Goal: Task Accomplishment & Management: Manage account settings

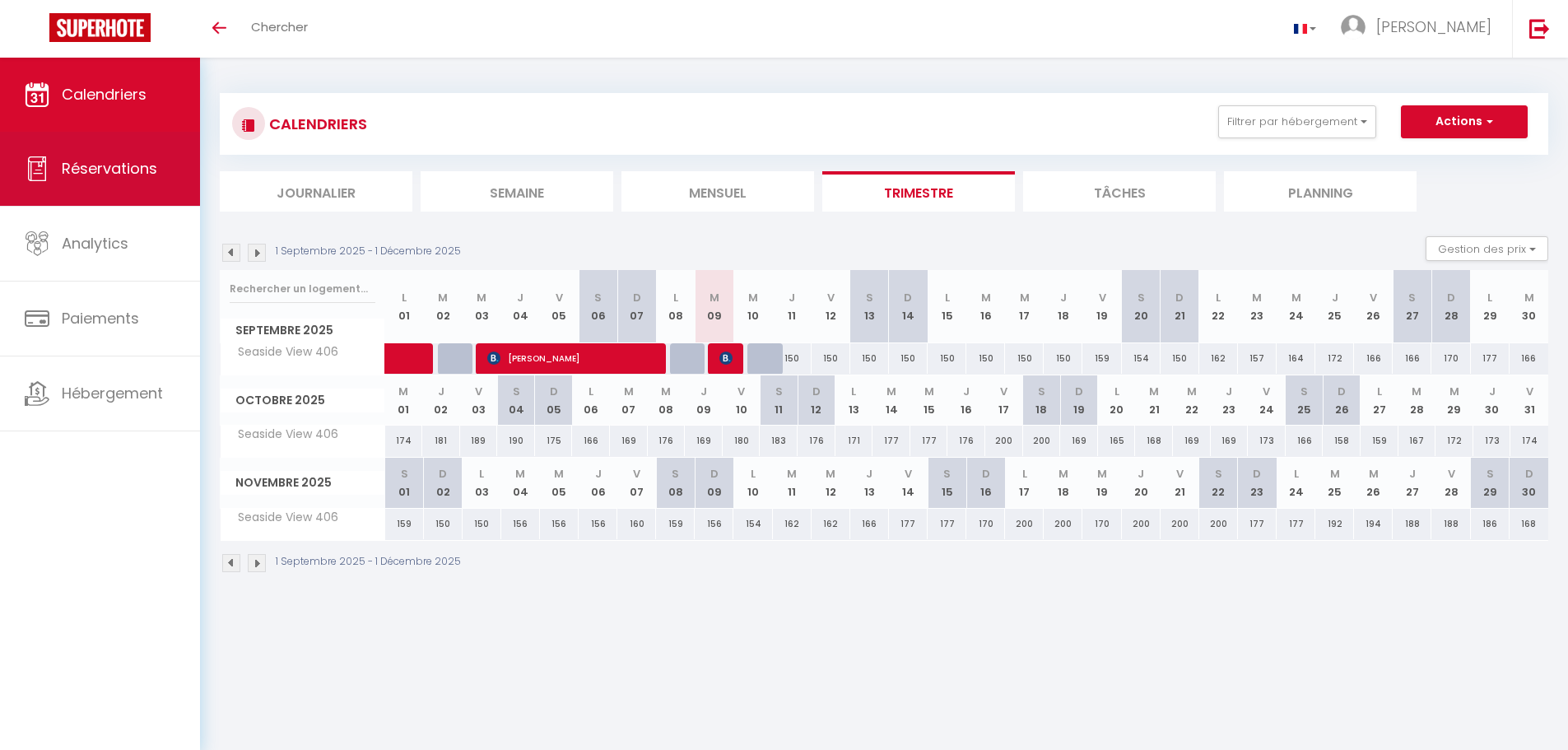
click at [169, 176] on link "Réservations" at bounding box center [100, 168] width 200 height 74
select select "not_cancelled"
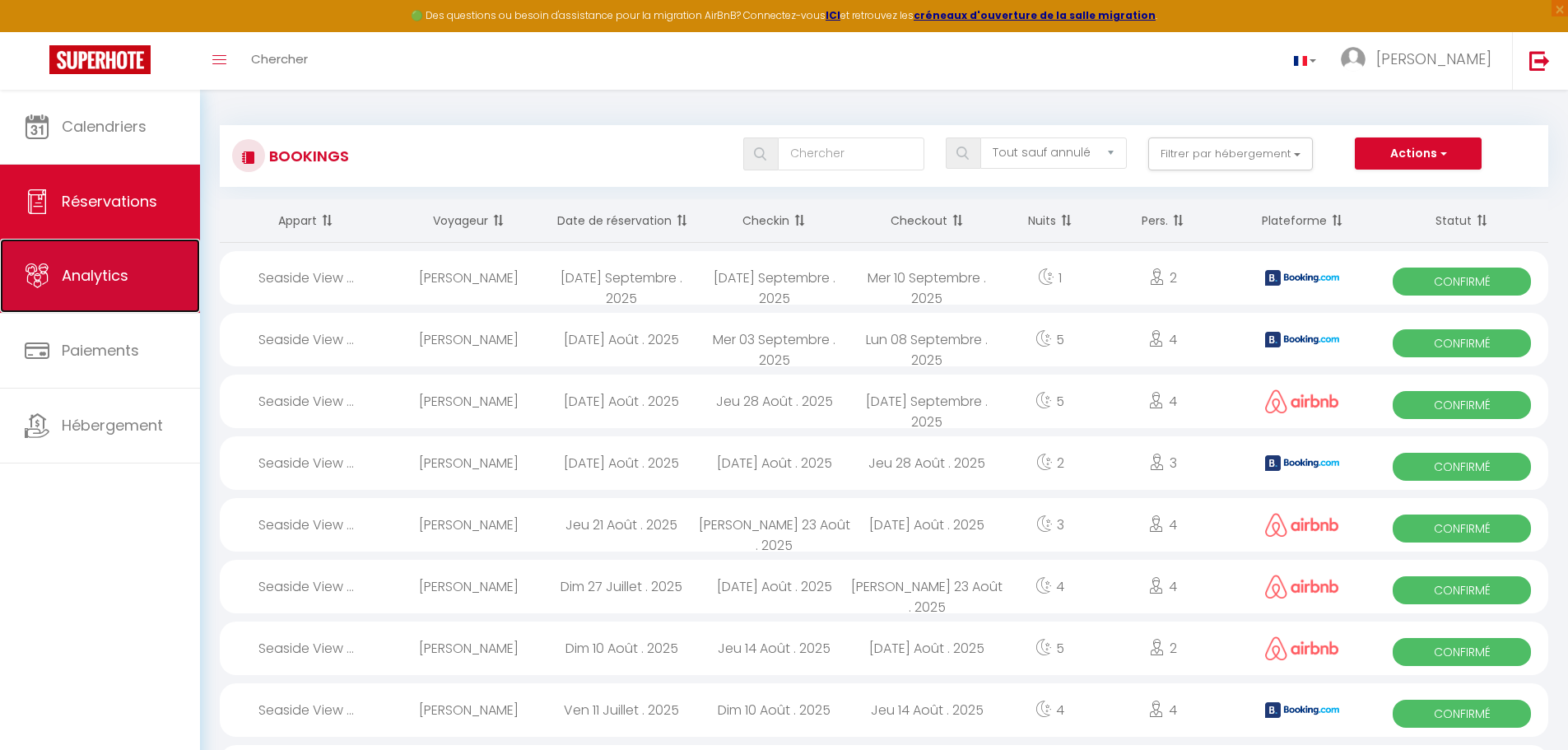
click at [161, 273] on link "Analytics" at bounding box center [100, 275] width 200 height 74
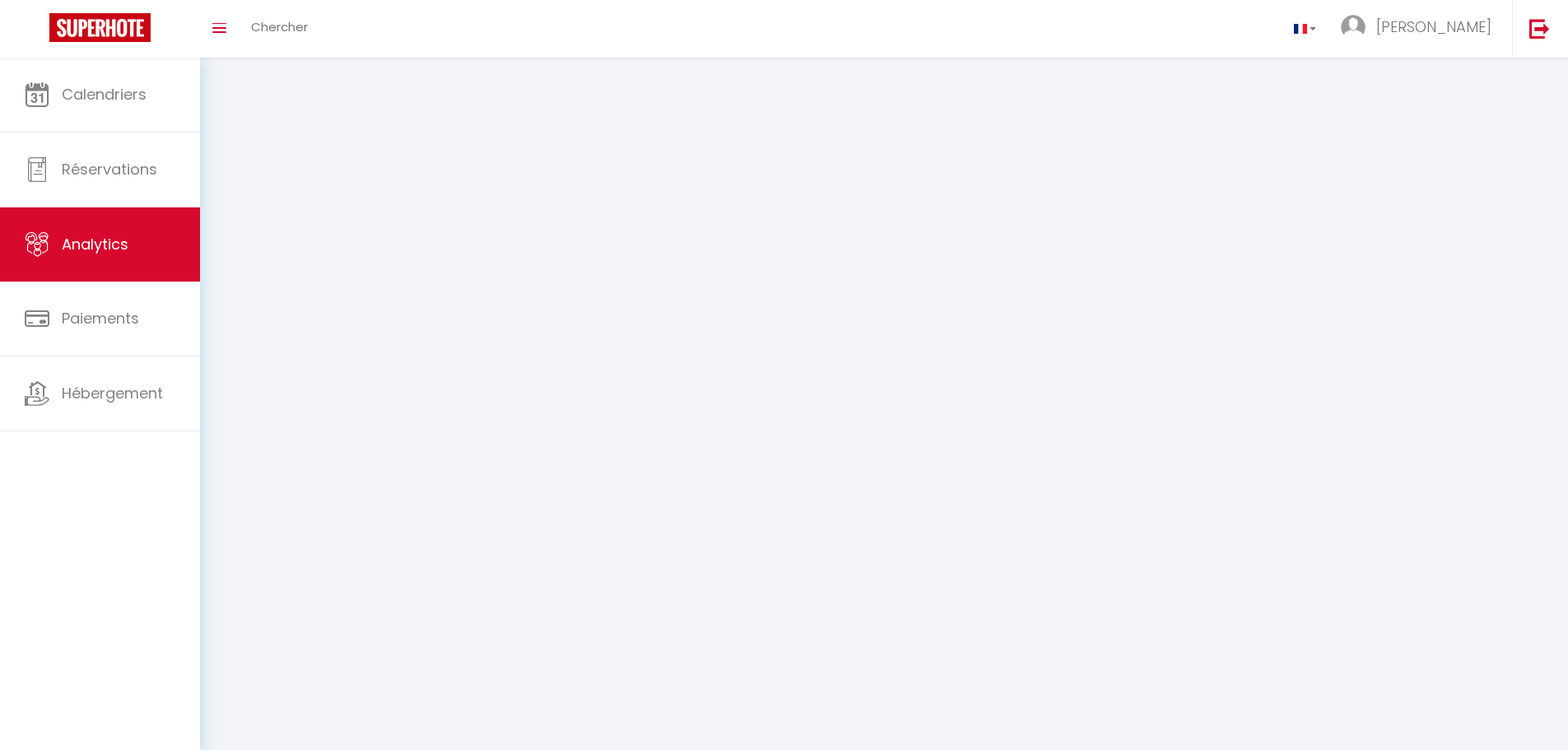
select select "2025"
select select "9"
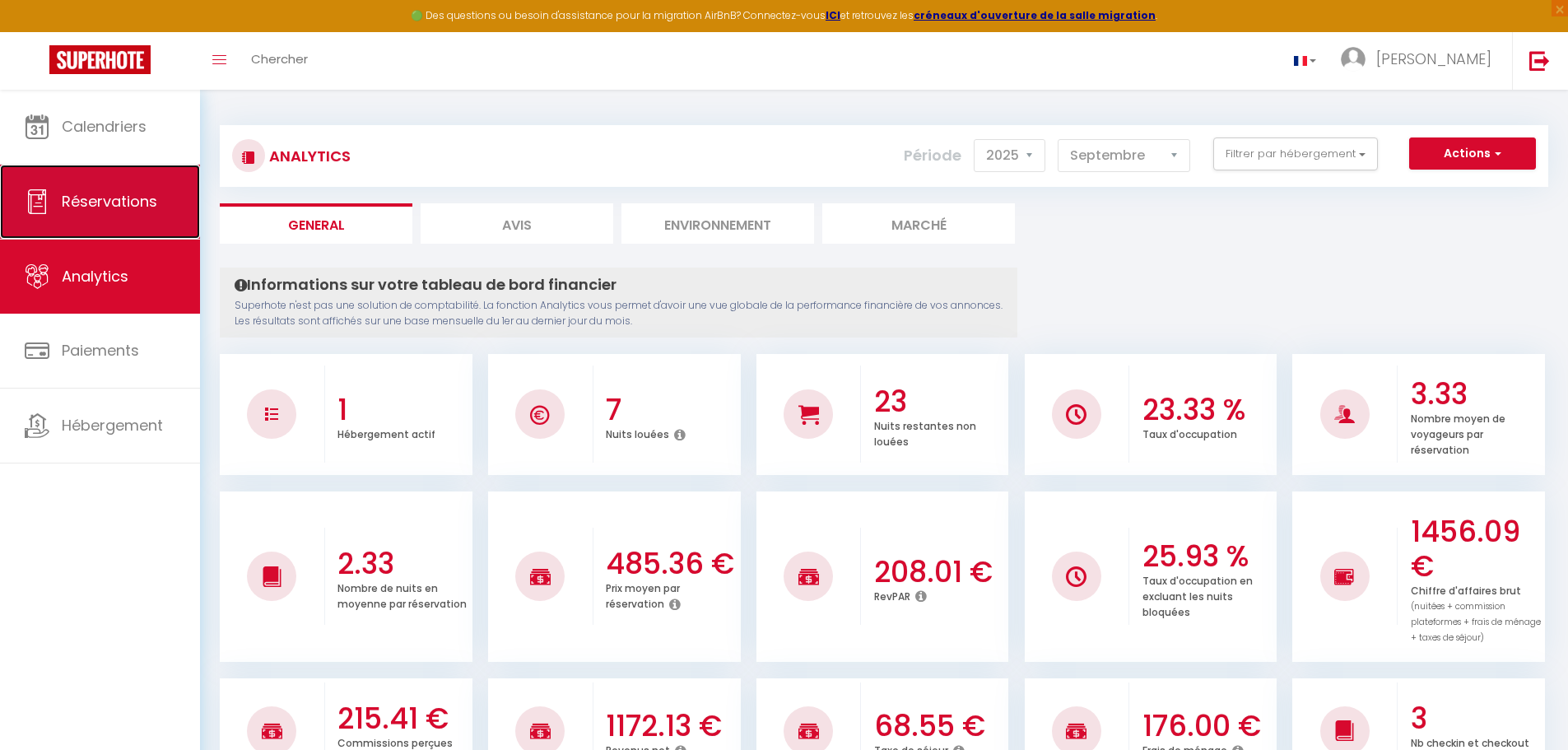
click at [111, 232] on link "Réservations" at bounding box center [100, 201] width 200 height 74
select select "not_cancelled"
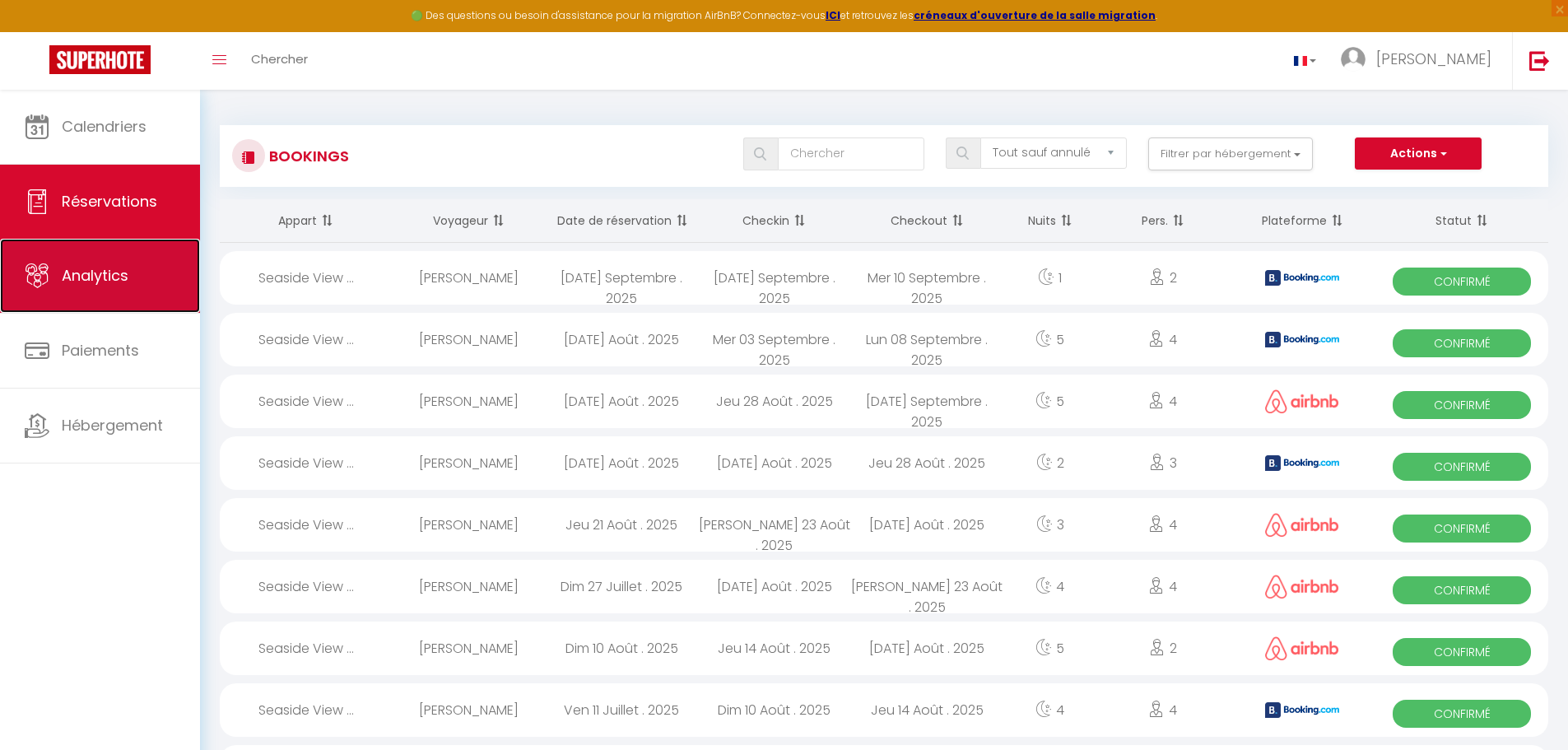
click at [122, 304] on link "Analytics" at bounding box center [100, 275] width 200 height 74
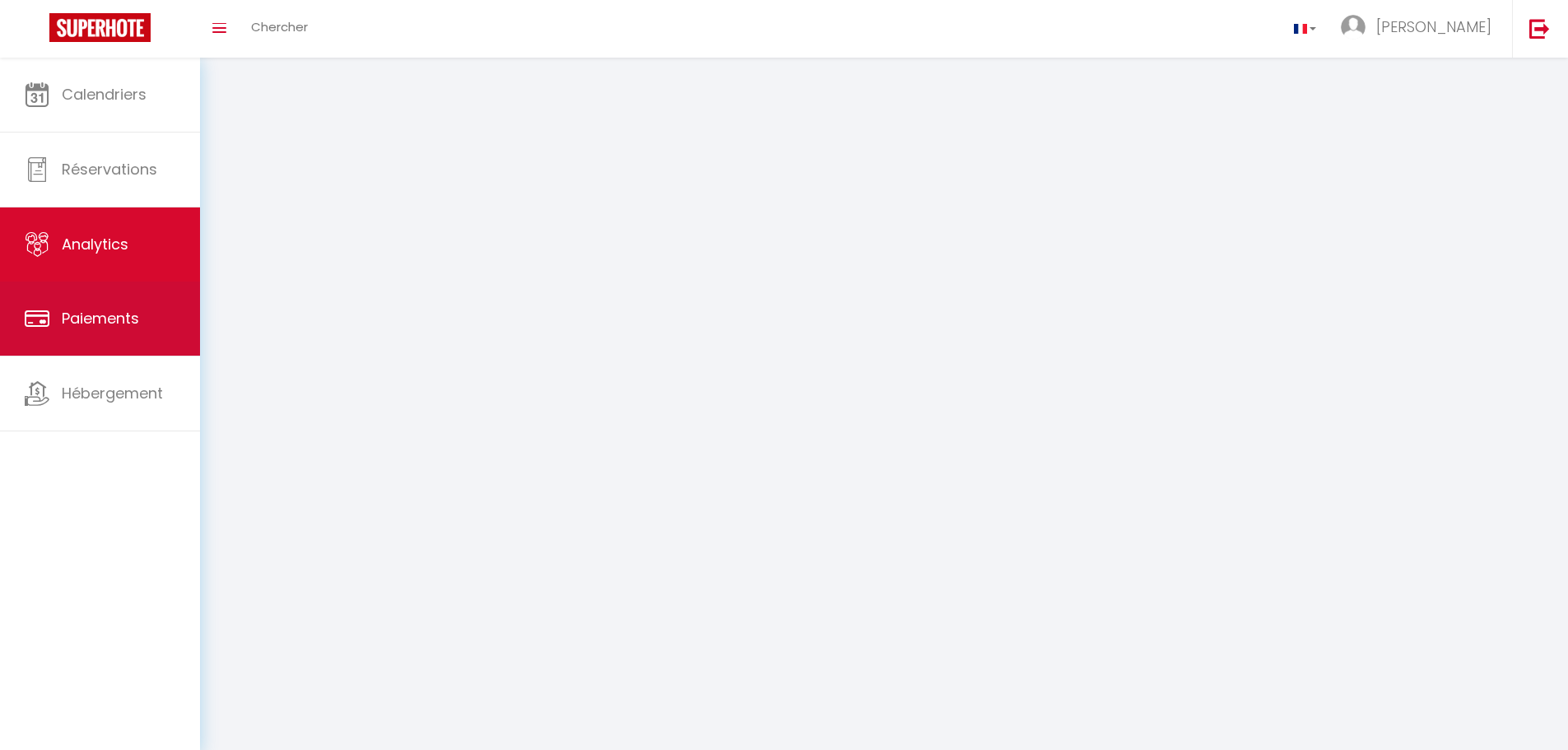
select select "2025"
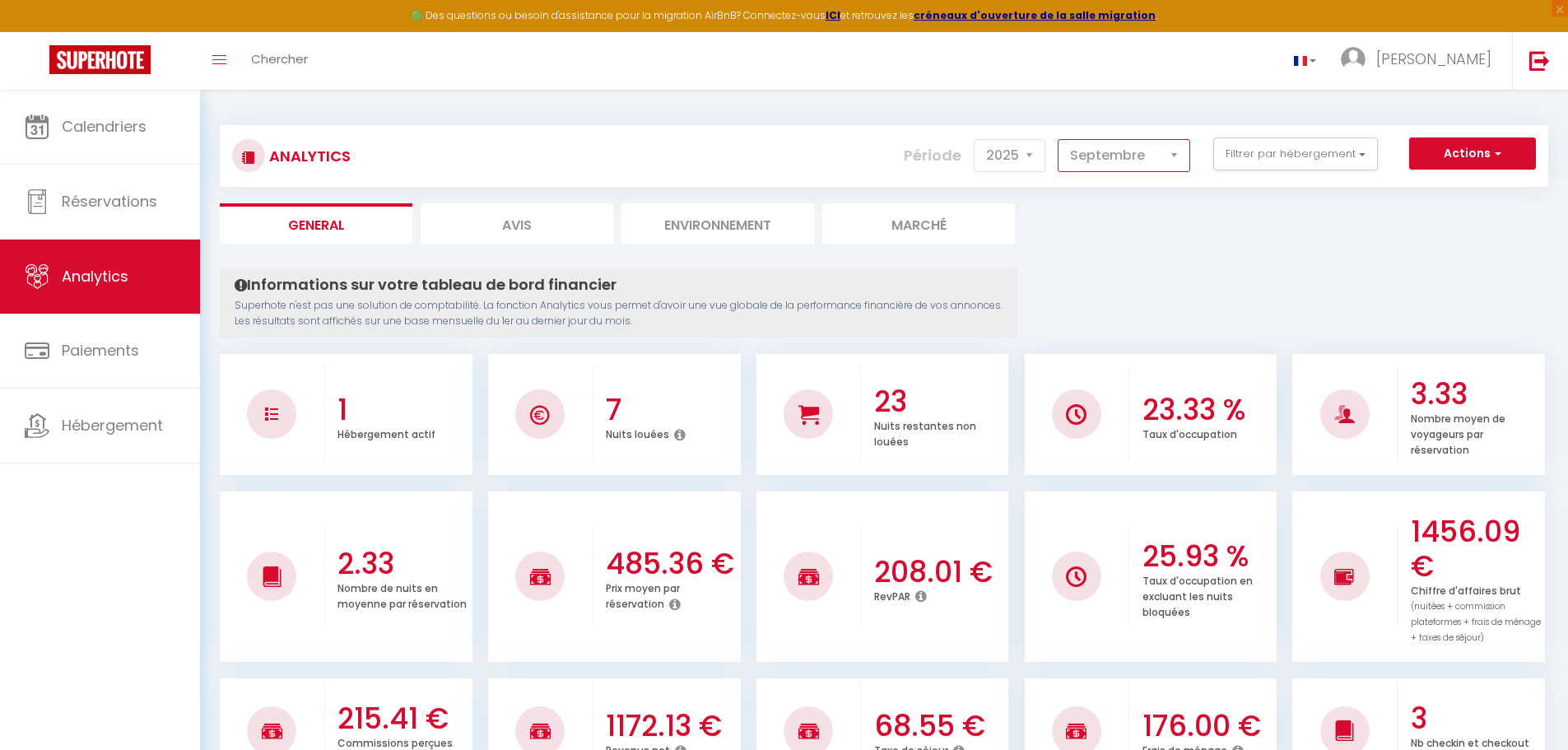
click at [1103, 166] on select "Janvier Février Mars Avril Mai Juin Juillet Août Septembre Octobre Novembre Déc…" at bounding box center [1123, 156] width 133 height 33
select select "8"
click at [1058, 139] on select "Janvier Février Mars Avril Mai Juin Juillet Août Septembre Octobre Novembre Déc…" at bounding box center [1123, 156] width 133 height 33
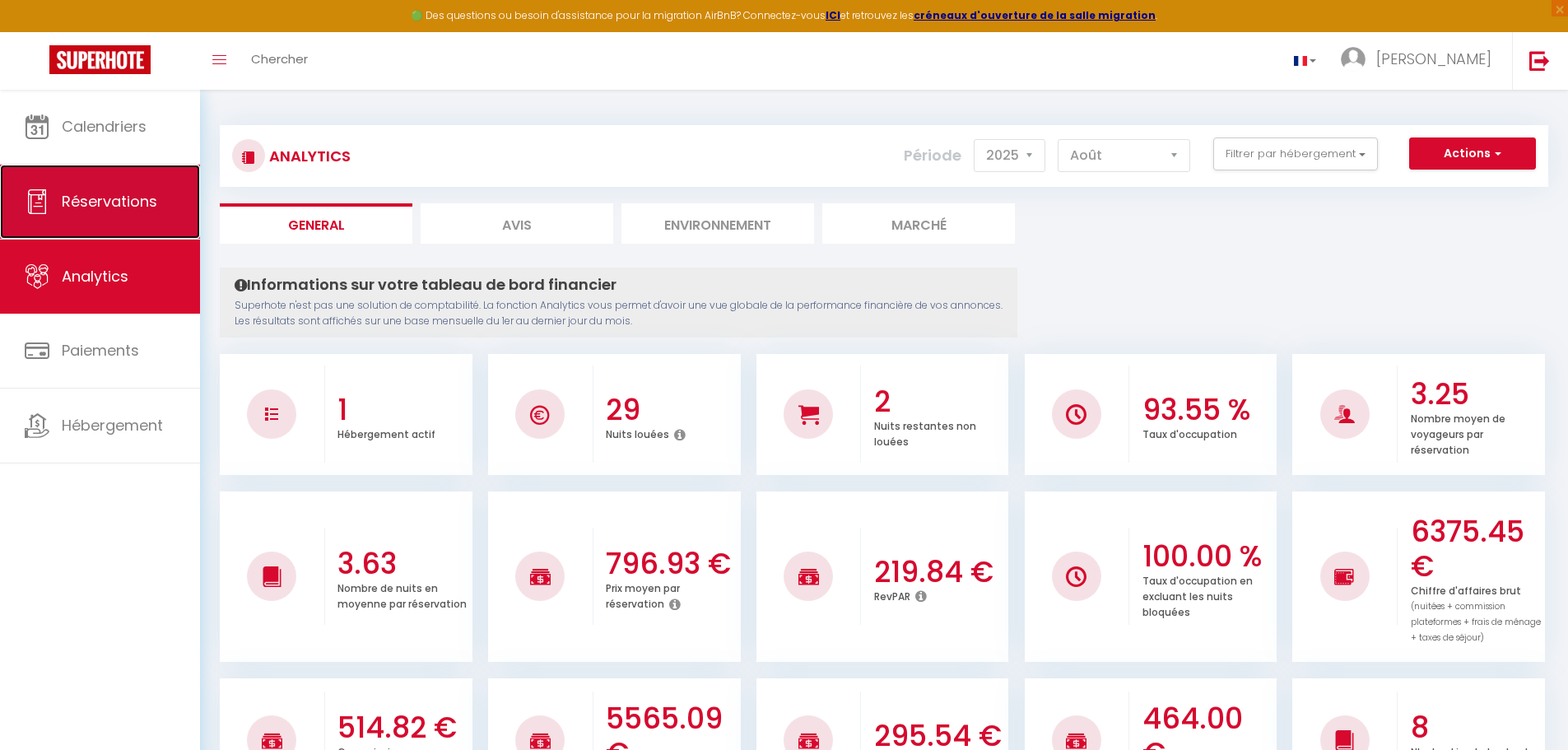
click at [144, 204] on span "Réservations" at bounding box center [109, 201] width 95 height 21
select select "not_cancelled"
select select
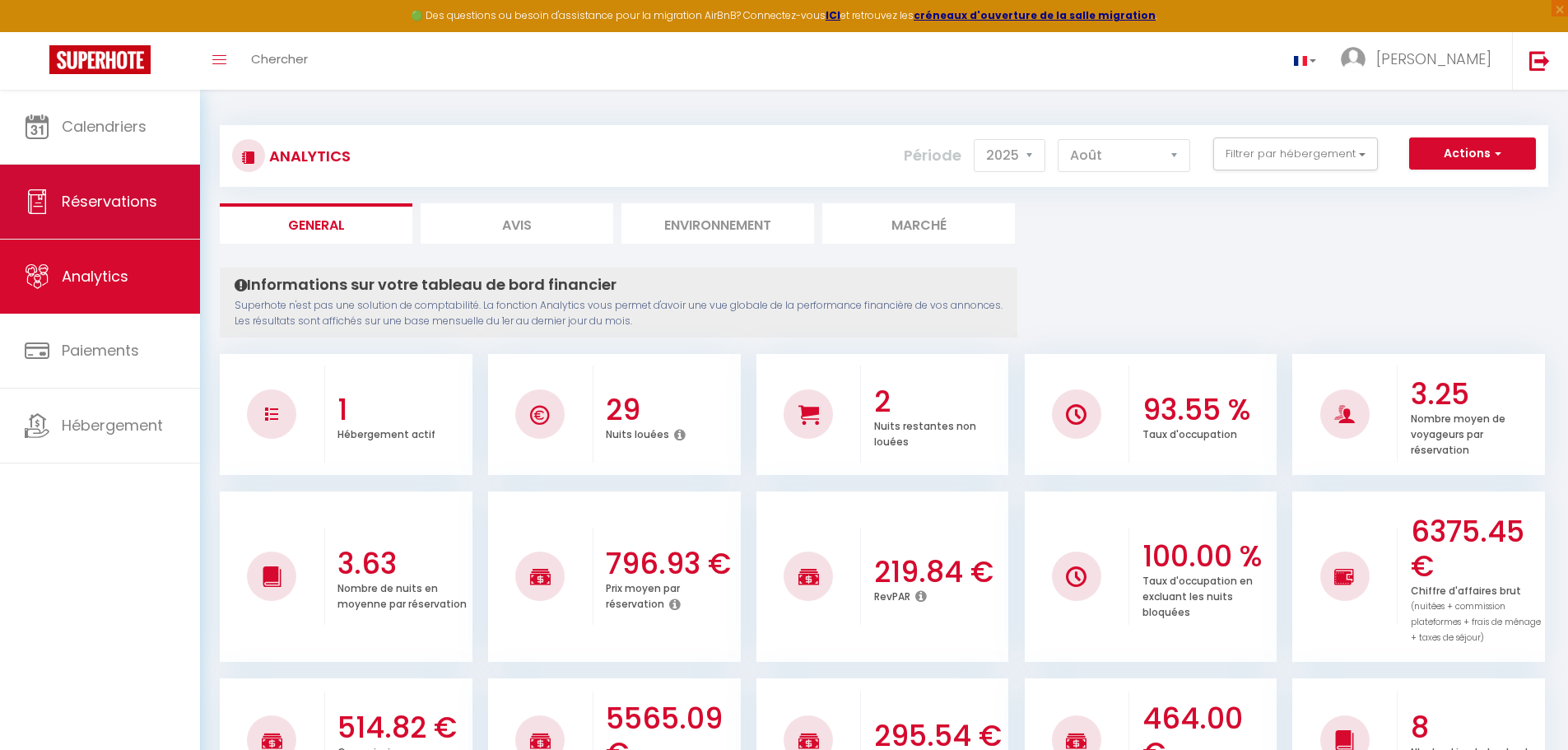
select select
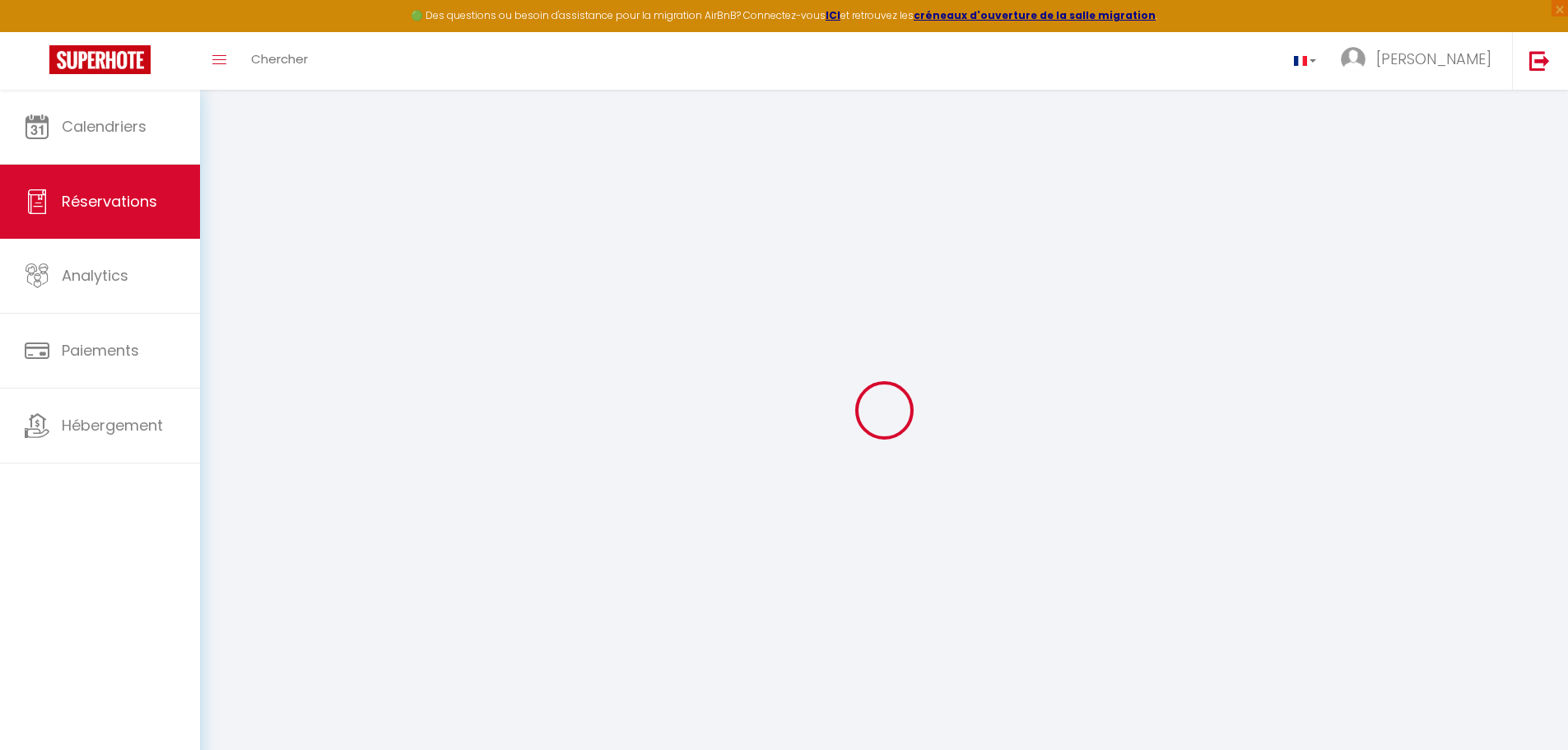
select select
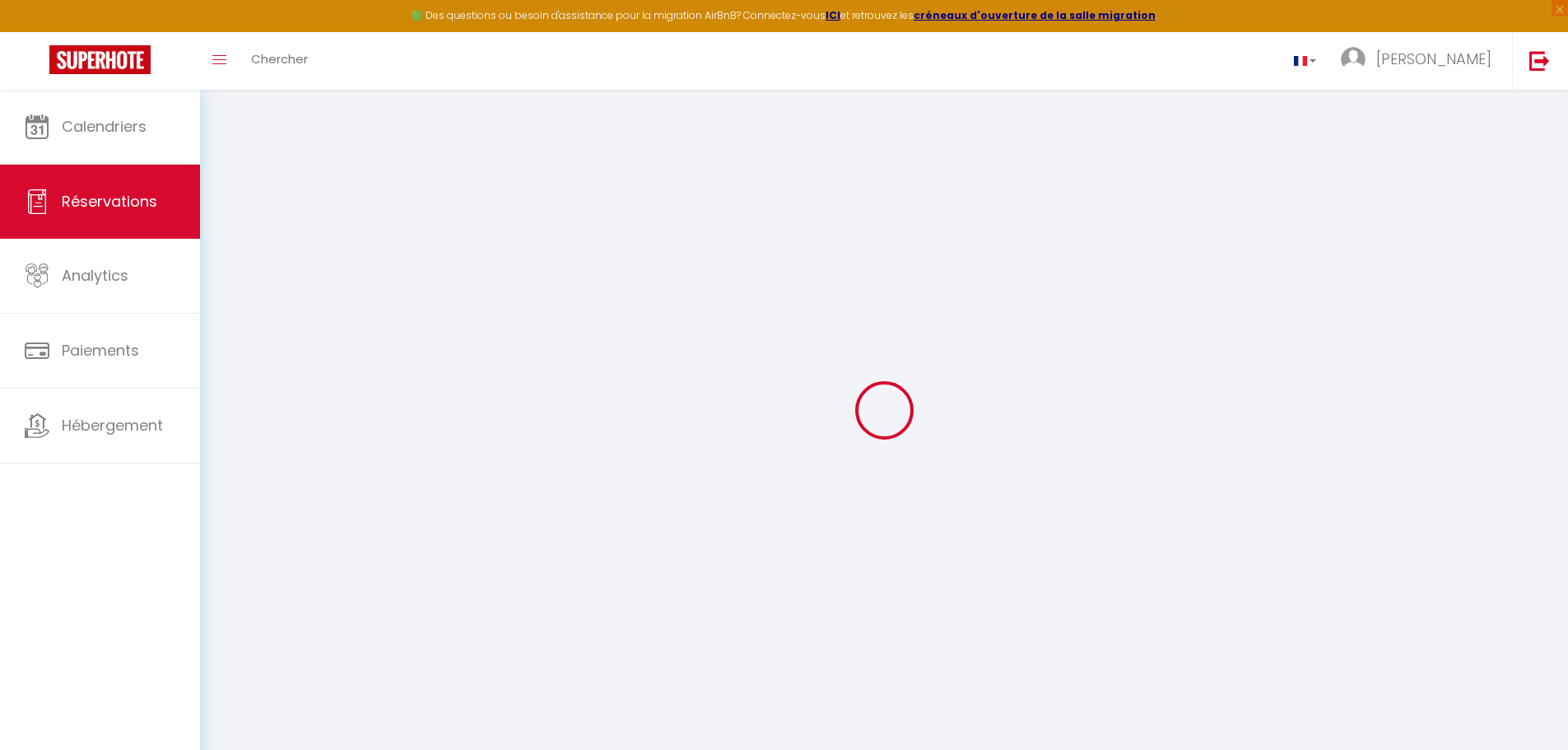
select select
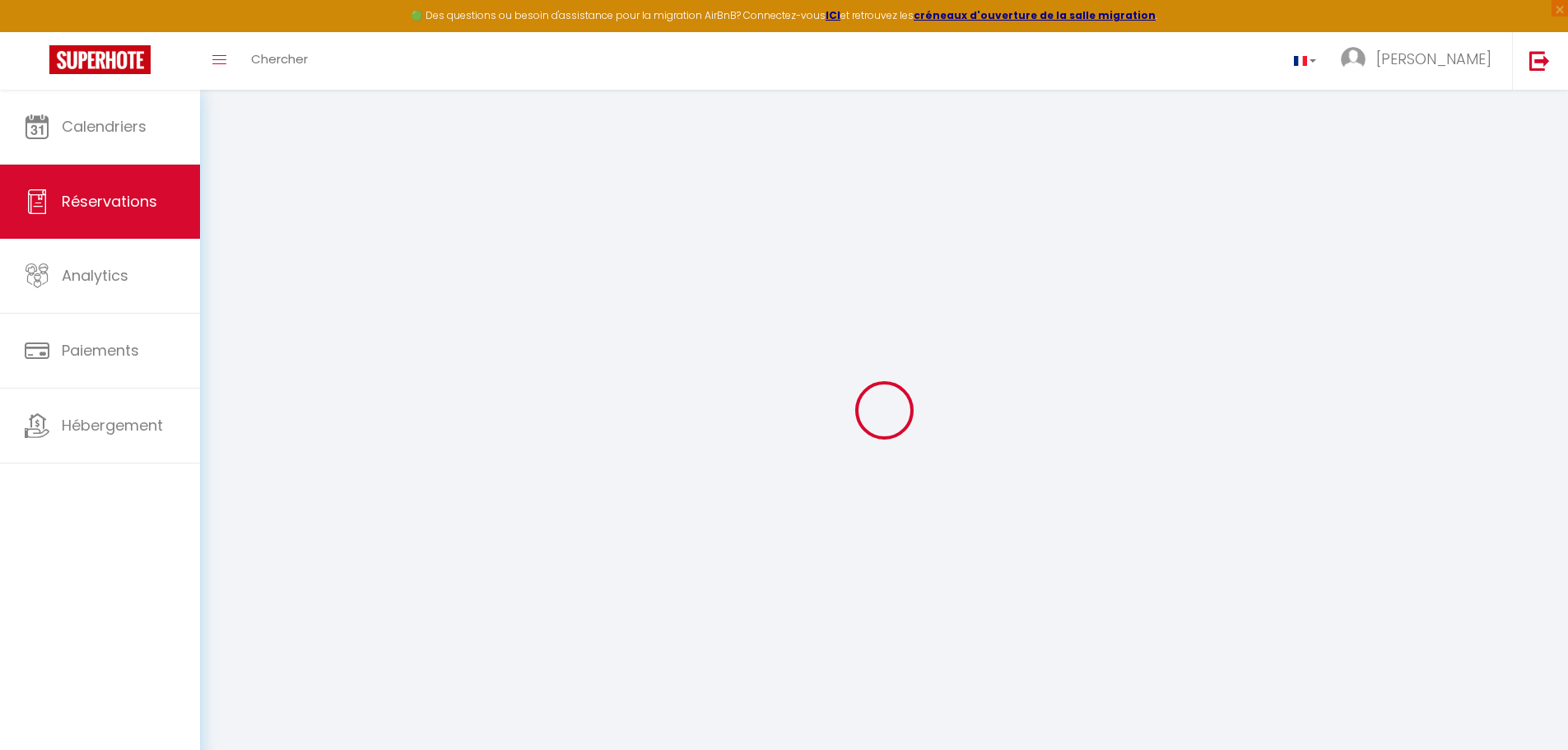
select select
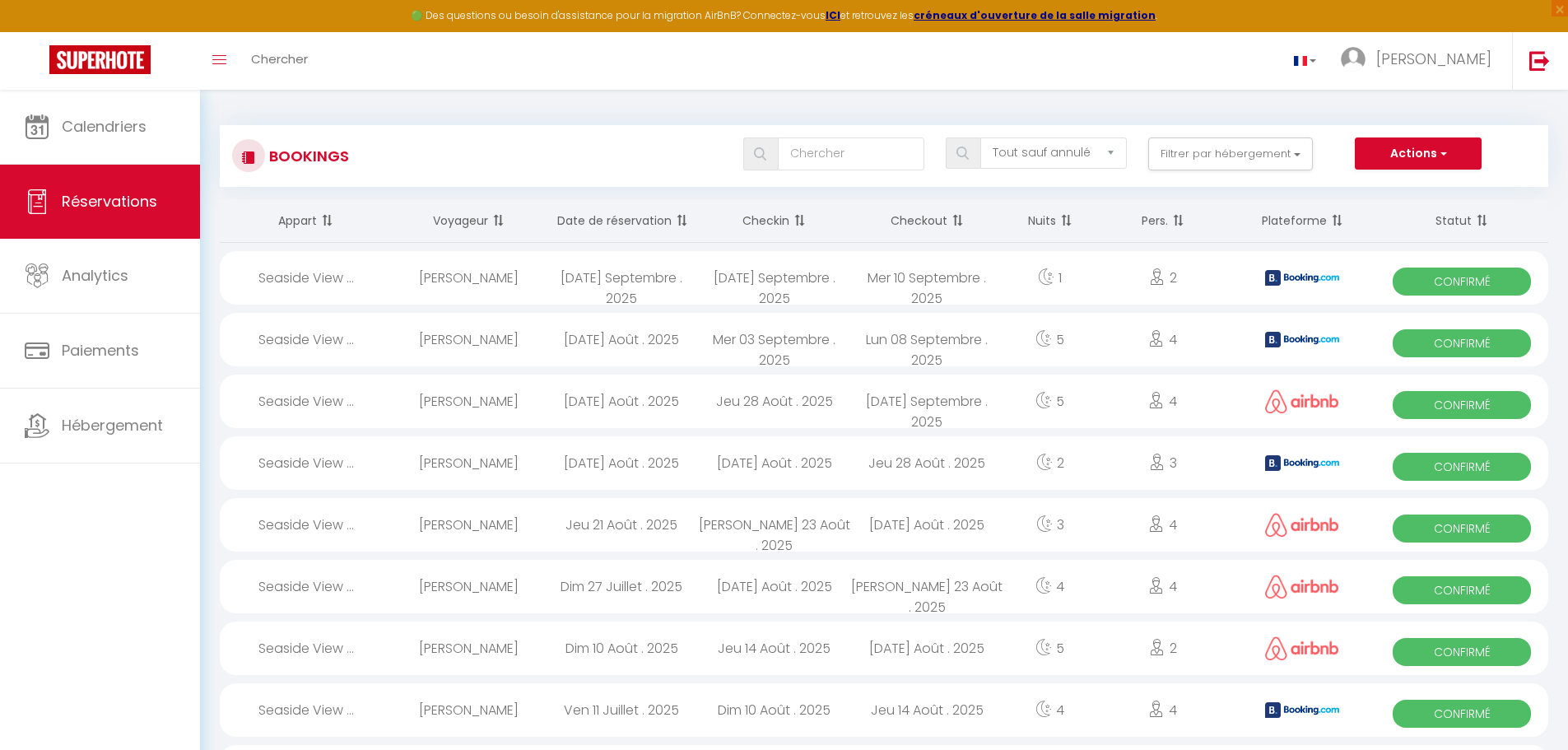
click at [398, 275] on div "[PERSON_NAME]" at bounding box center [469, 278] width 153 height 53
select select "OK"
select select "0"
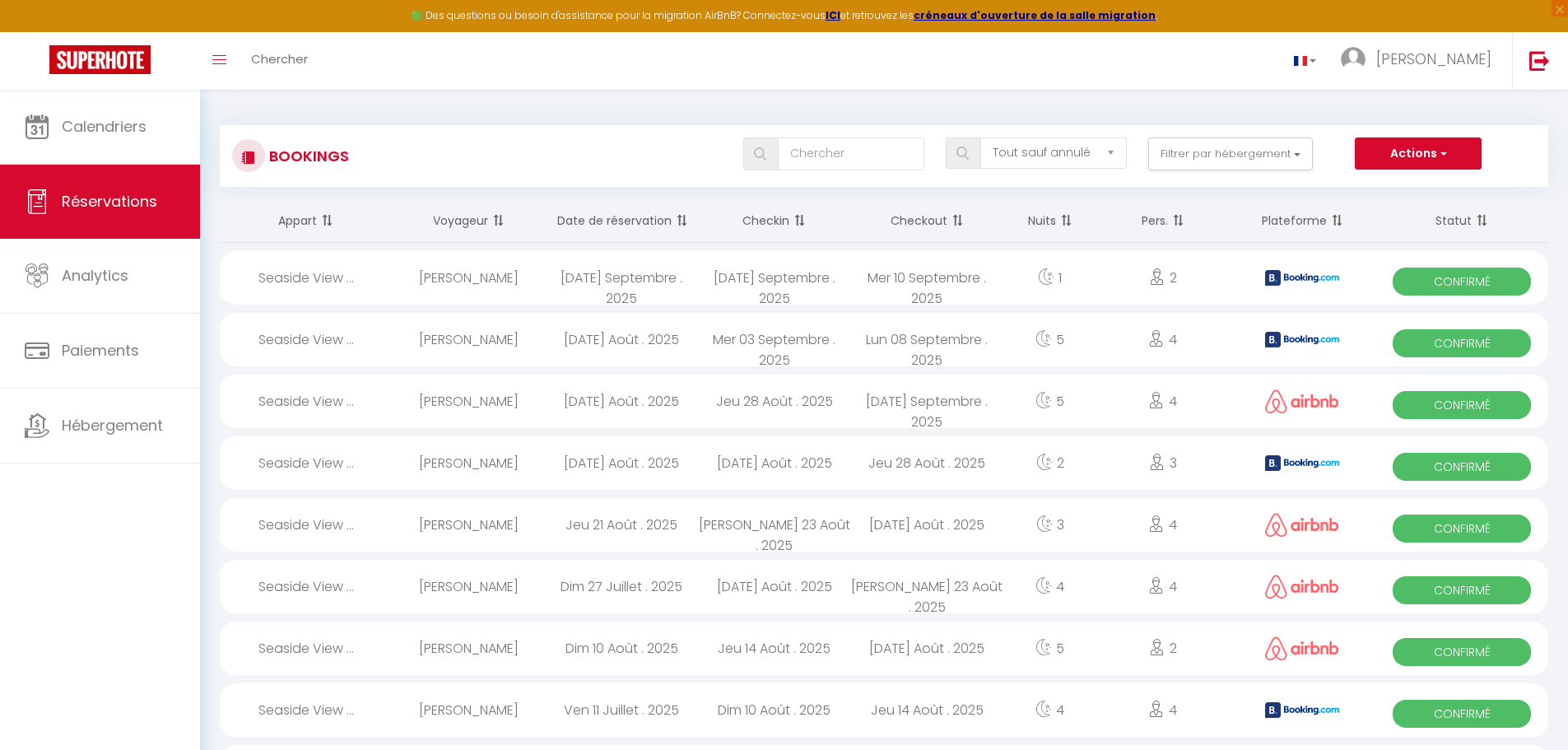
select select "1"
select select
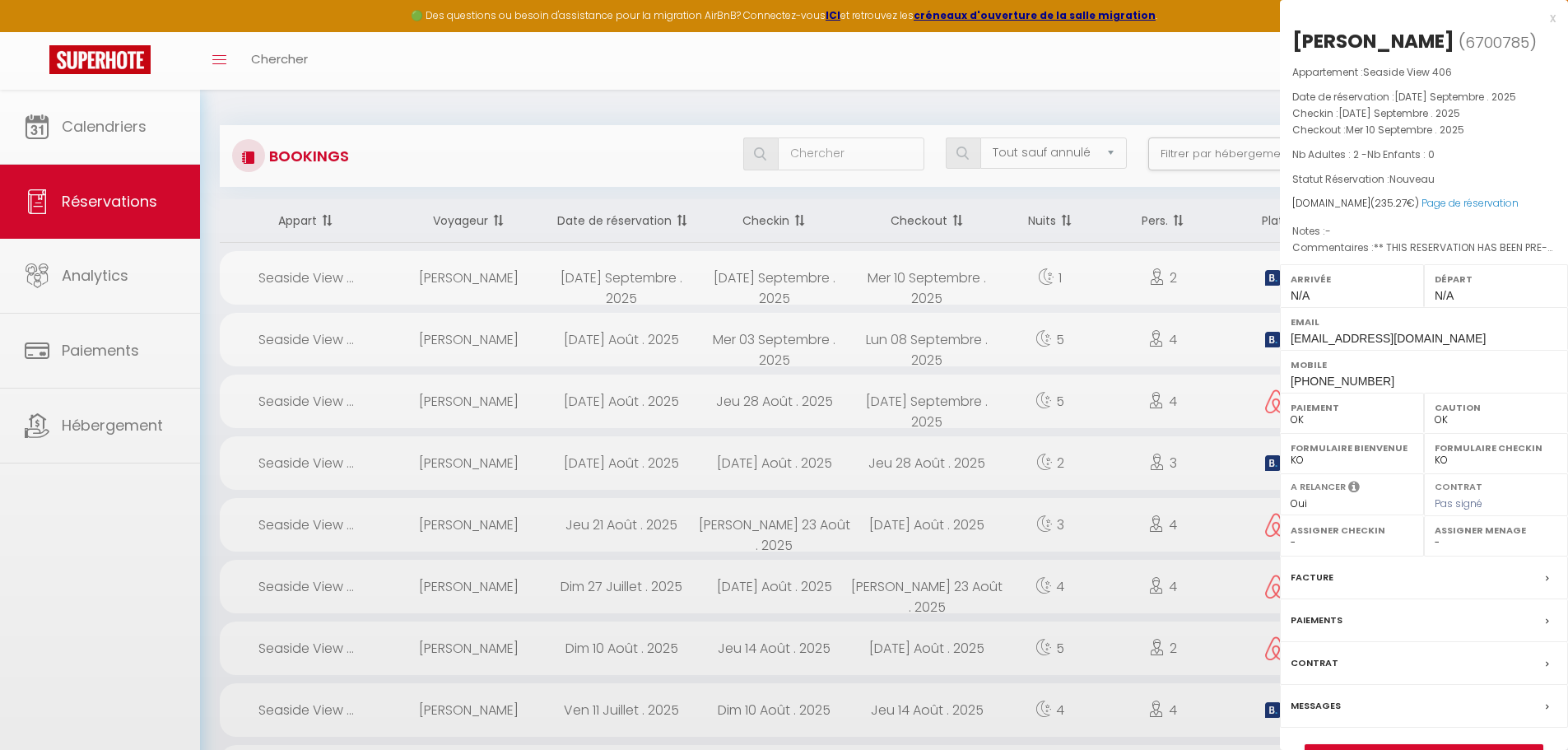
select select "51551"
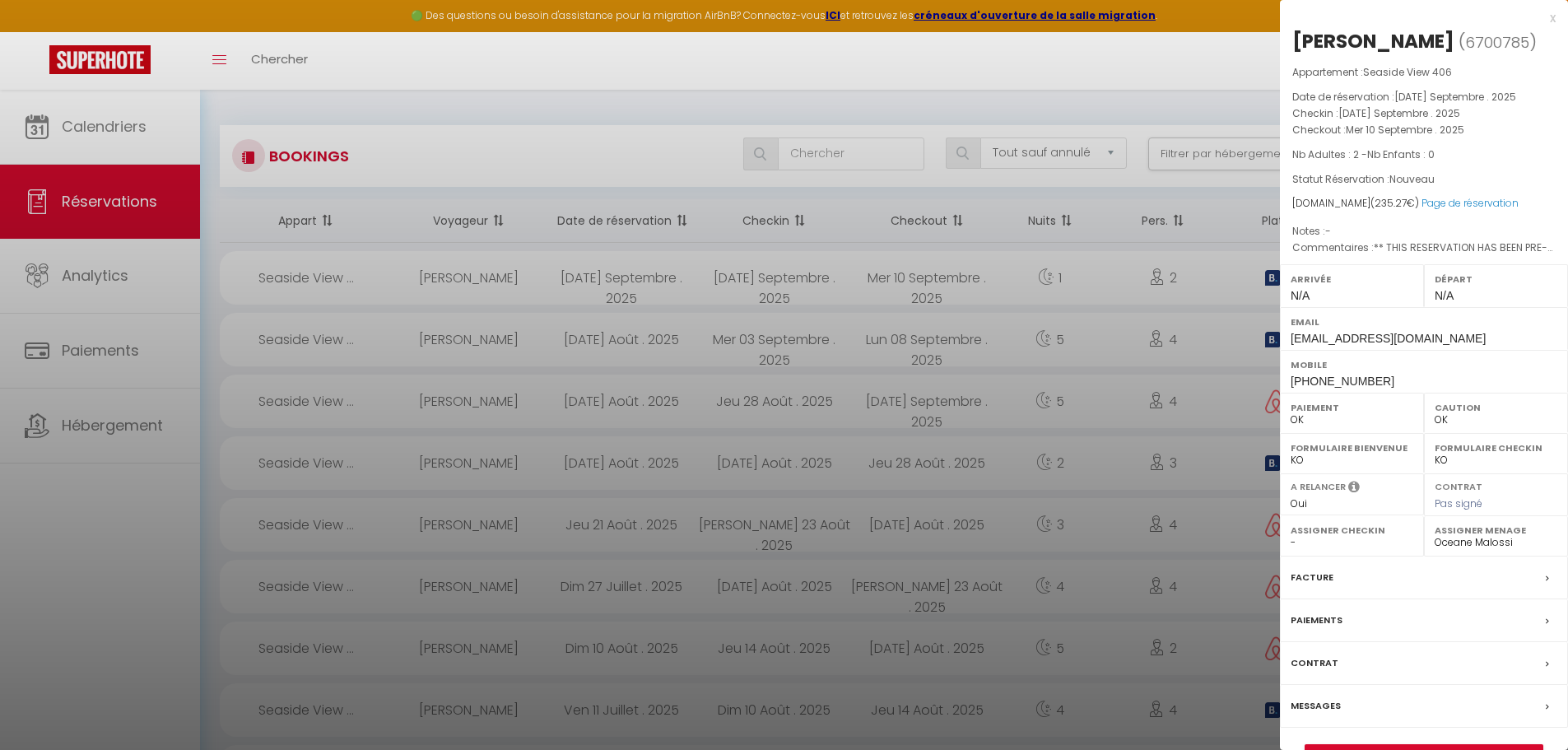
drag, startPoint x: 1302, startPoint y: 37, endPoint x: 1332, endPoint y: 36, distance: 30.0
click at [1331, 36] on div "[PERSON_NAME]" at bounding box center [1373, 41] width 162 height 27
drag, startPoint x: 1296, startPoint y: 41, endPoint x: 1387, endPoint y: 45, distance: 91.1
click at [1387, 45] on div "[PERSON_NAME]" at bounding box center [1373, 41] width 162 height 27
copy div "[PERSON_NAME]"
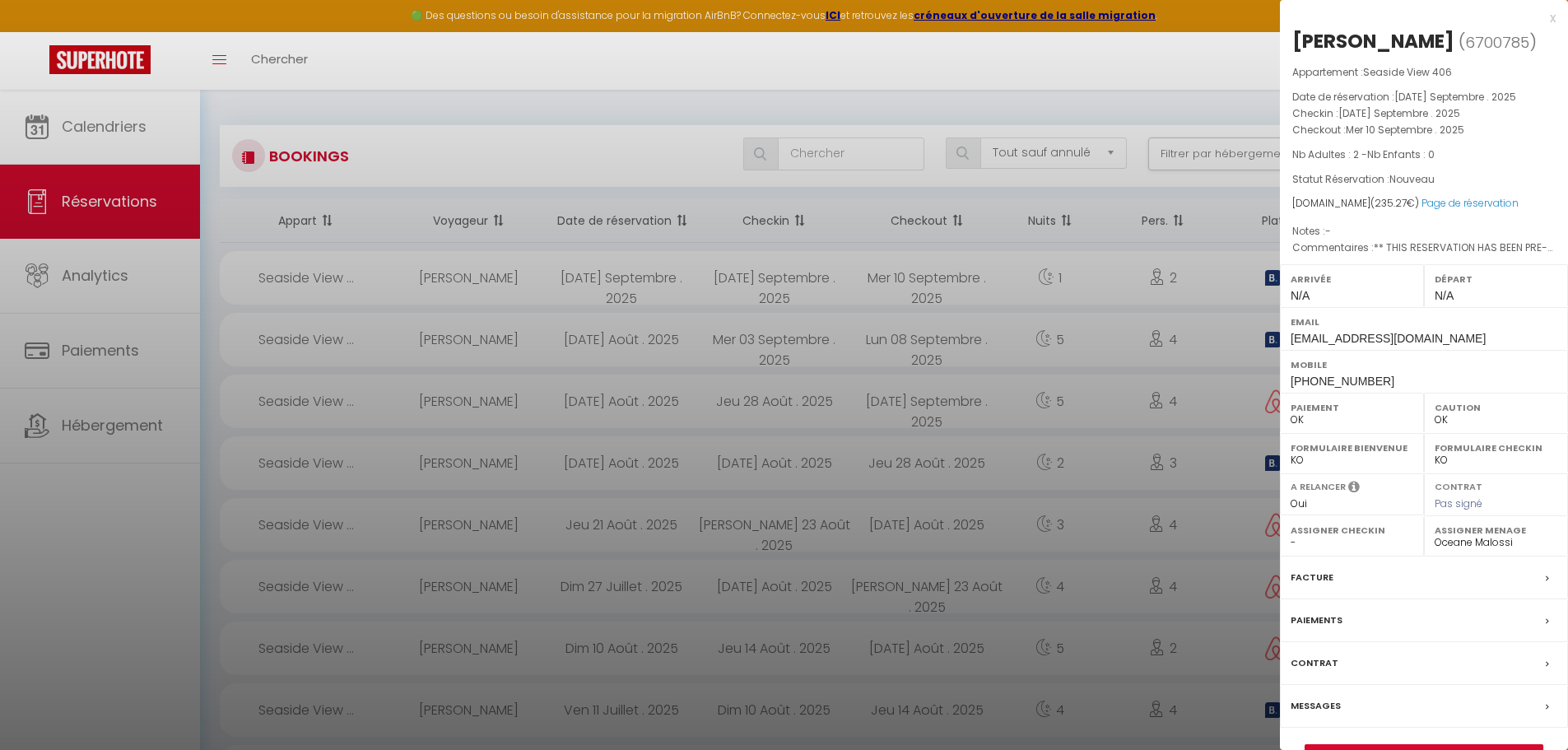
click at [76, 125] on div at bounding box center [784, 375] width 1568 height 750
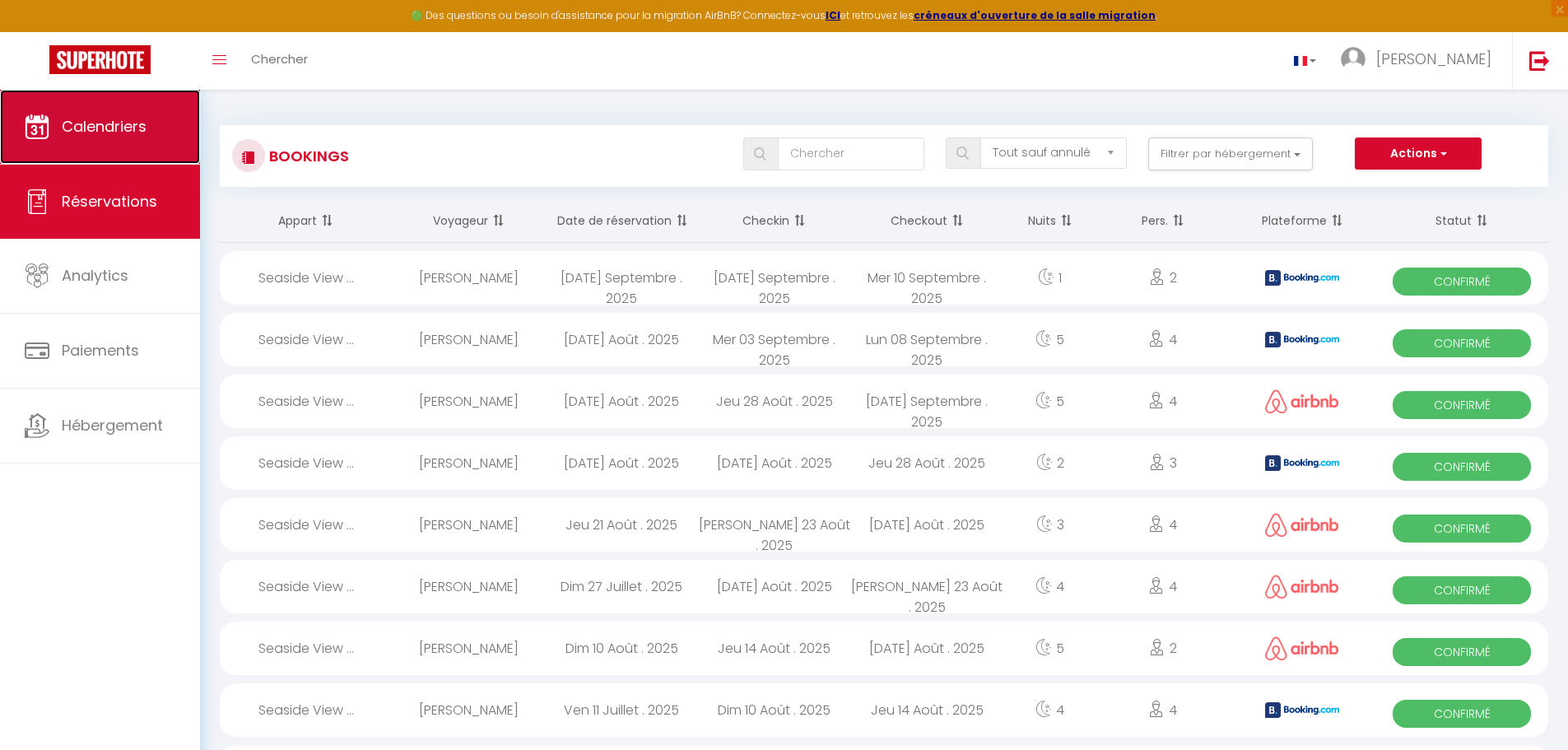
click at [107, 120] on span "Calendriers" at bounding box center [104, 126] width 84 height 21
